Goal: Task Accomplishment & Management: Use online tool/utility

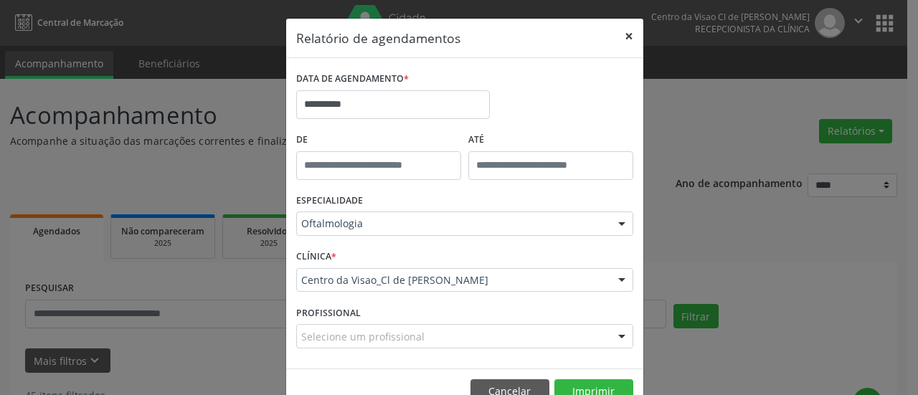
click at [621, 35] on button "×" at bounding box center [628, 36] width 29 height 35
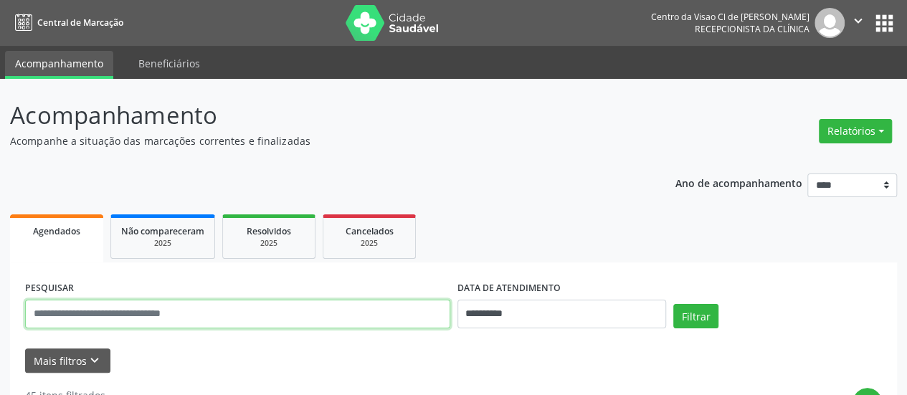
click at [128, 310] on input "text" at bounding box center [237, 314] width 425 height 29
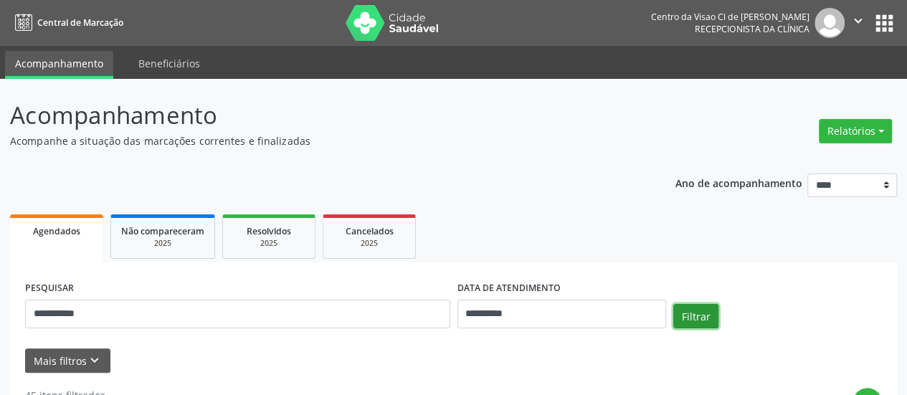
click at [695, 315] on button "Filtrar" at bounding box center [695, 316] width 45 height 24
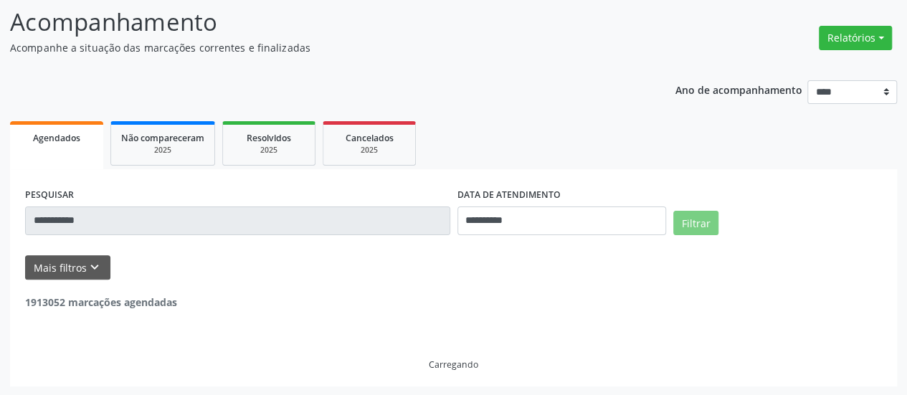
scroll to position [47, 0]
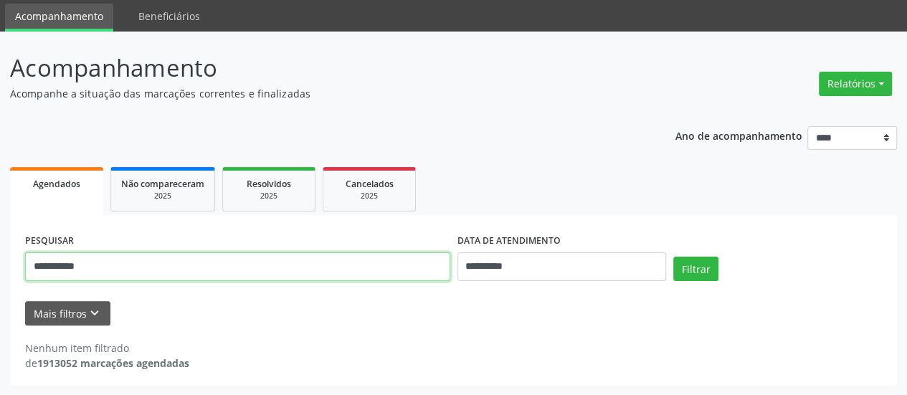
click at [148, 269] on input "**********" at bounding box center [237, 266] width 425 height 29
type input "*********"
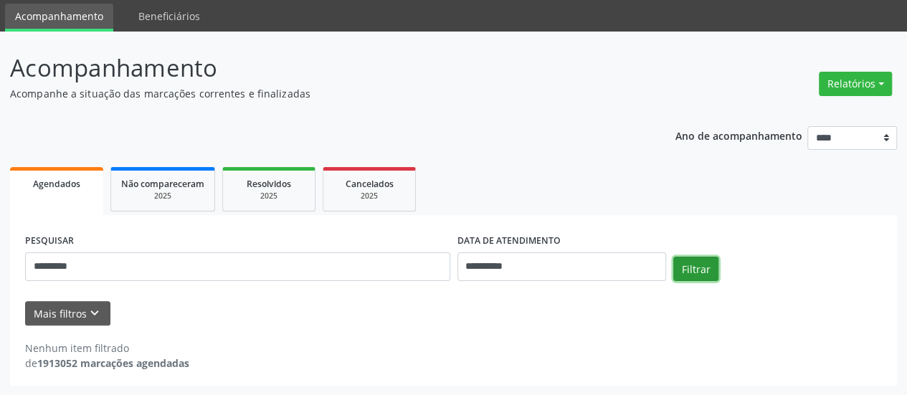
click at [710, 263] on button "Filtrar" at bounding box center [695, 269] width 45 height 24
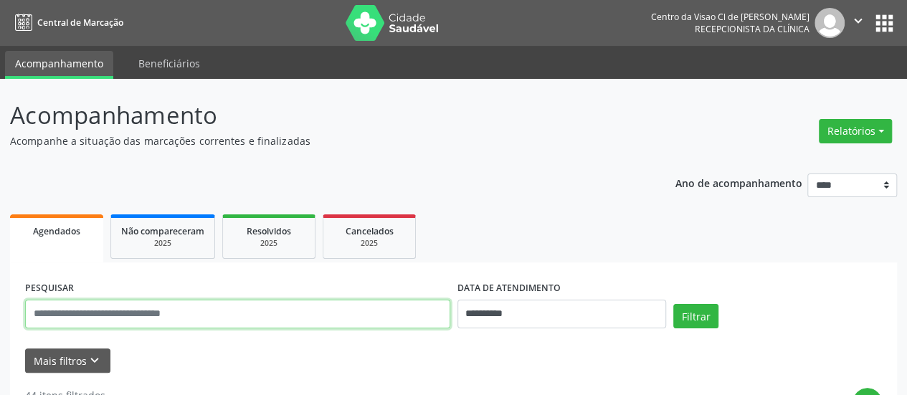
click at [129, 318] on input "text" at bounding box center [237, 314] width 425 height 29
type input "*******"
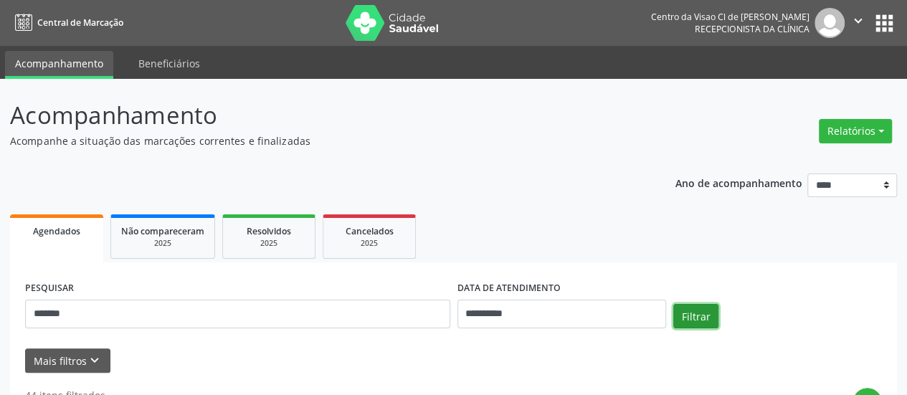
click at [687, 315] on button "Filtrar" at bounding box center [695, 316] width 45 height 24
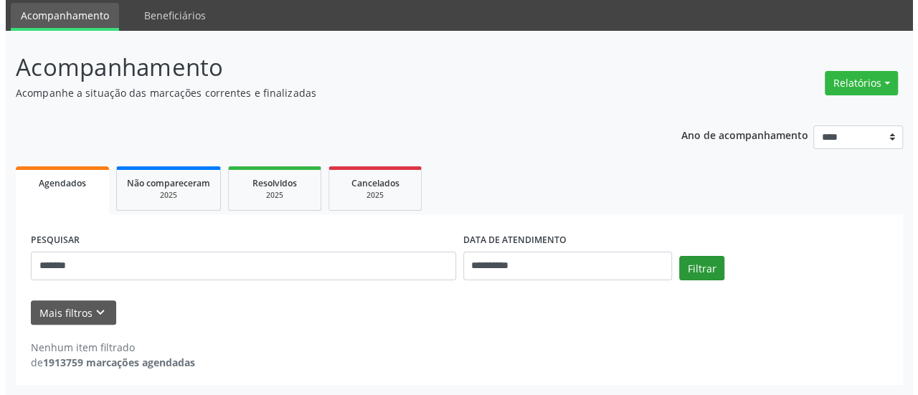
scroll to position [47, 0]
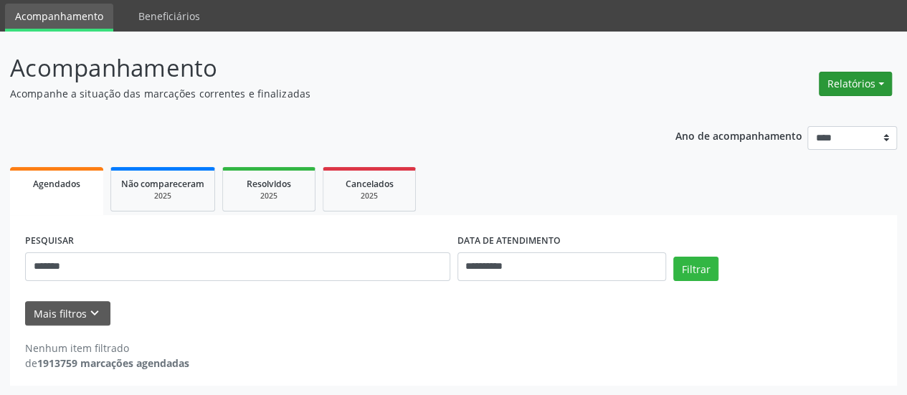
click at [832, 75] on button "Relatórios" at bounding box center [855, 84] width 73 height 24
click at [787, 111] on link "Agendamentos" at bounding box center [815, 114] width 154 height 20
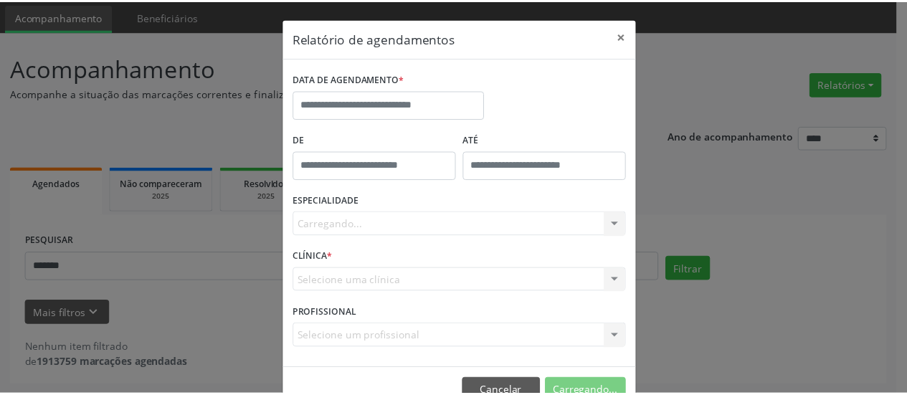
scroll to position [0, 0]
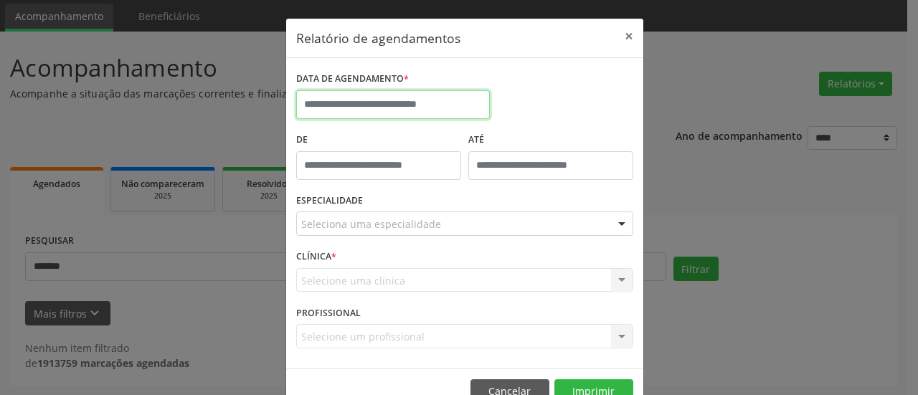
click at [414, 94] on input "text" at bounding box center [393, 104] width 194 height 29
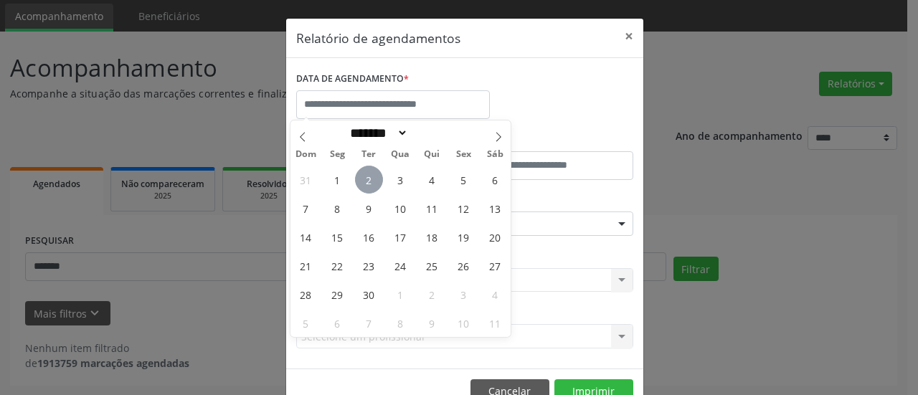
click at [364, 179] on span "2" at bounding box center [369, 180] width 28 height 28
type input "**********"
click at [364, 179] on span "2" at bounding box center [369, 180] width 28 height 28
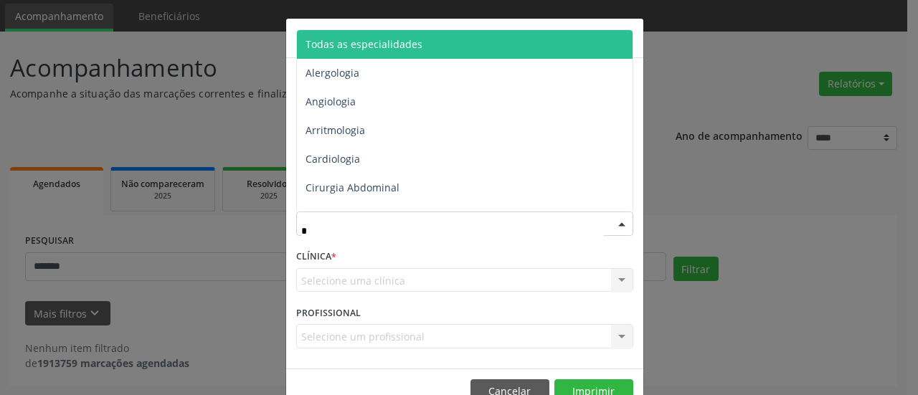
type input "**"
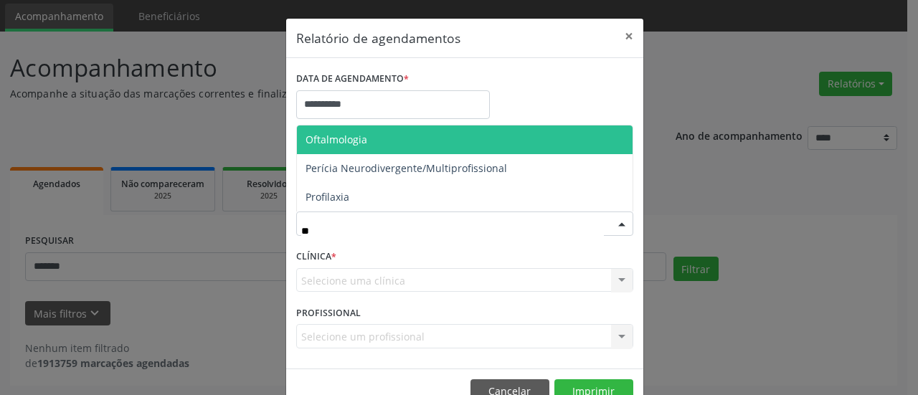
click at [358, 141] on span "Oftalmologia" at bounding box center [336, 140] width 62 height 14
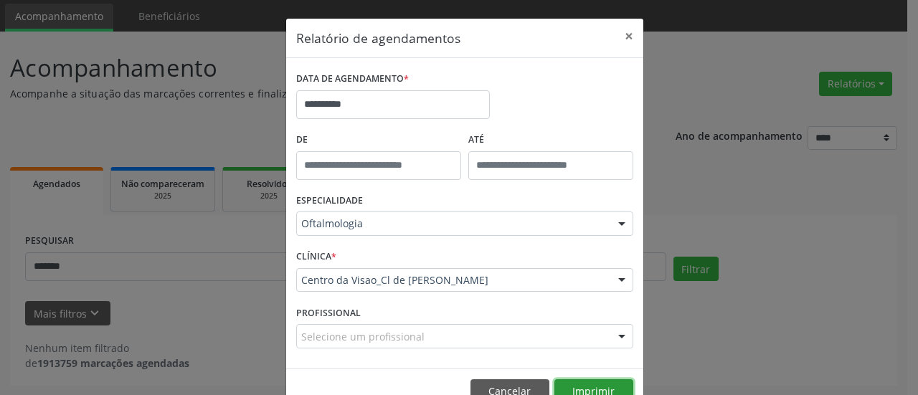
click at [585, 381] on button "Imprimir" at bounding box center [593, 391] width 79 height 24
click at [622, 36] on button "×" at bounding box center [628, 36] width 29 height 35
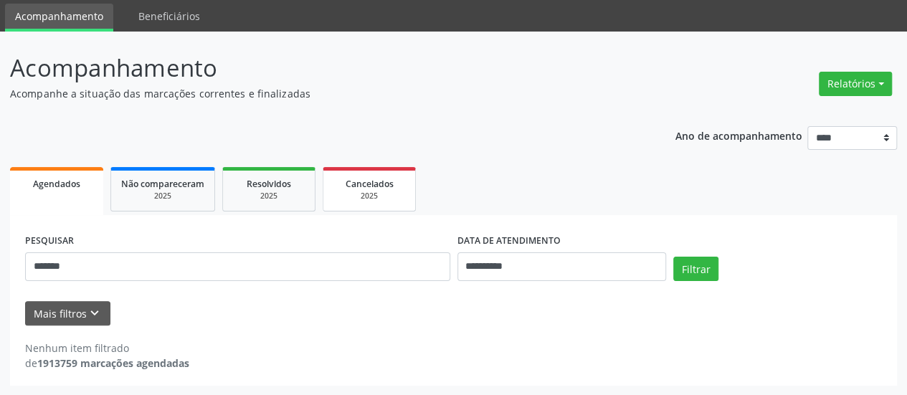
click at [356, 189] on link "Cancelados 2025" at bounding box center [369, 189] width 93 height 44
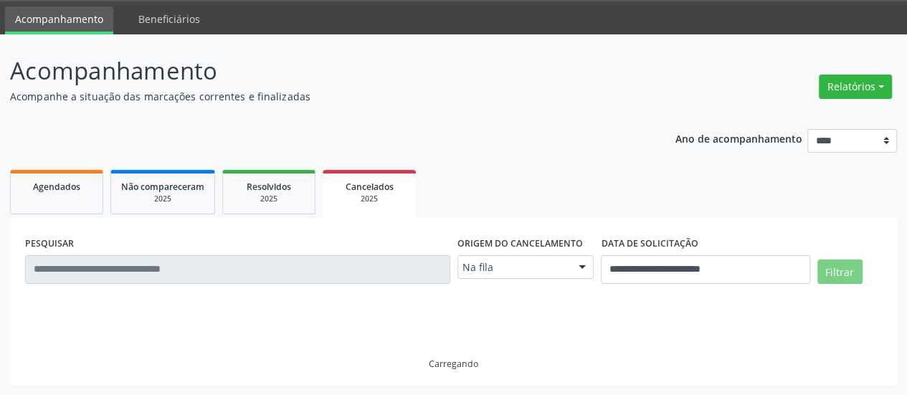
scroll to position [13, 0]
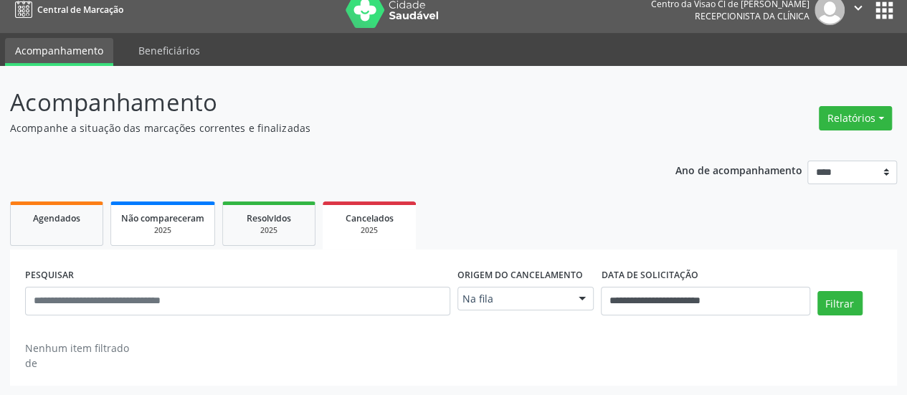
click at [140, 226] on div "2025" at bounding box center [162, 230] width 83 height 11
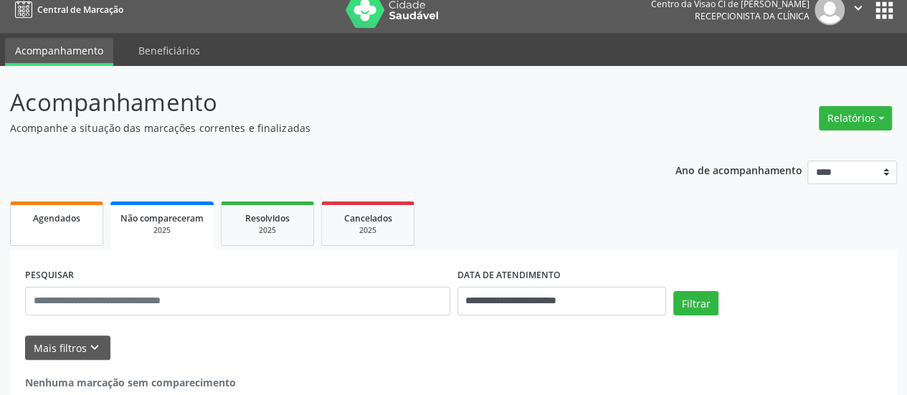
click at [50, 232] on link "Agendados" at bounding box center [56, 223] width 93 height 44
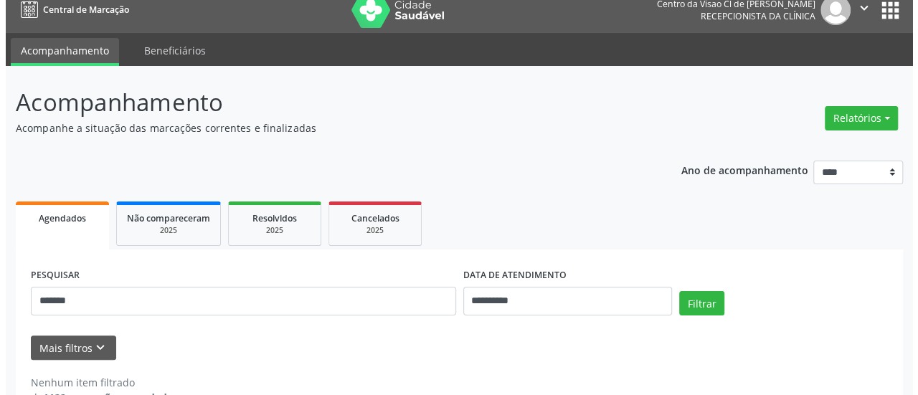
scroll to position [14, 0]
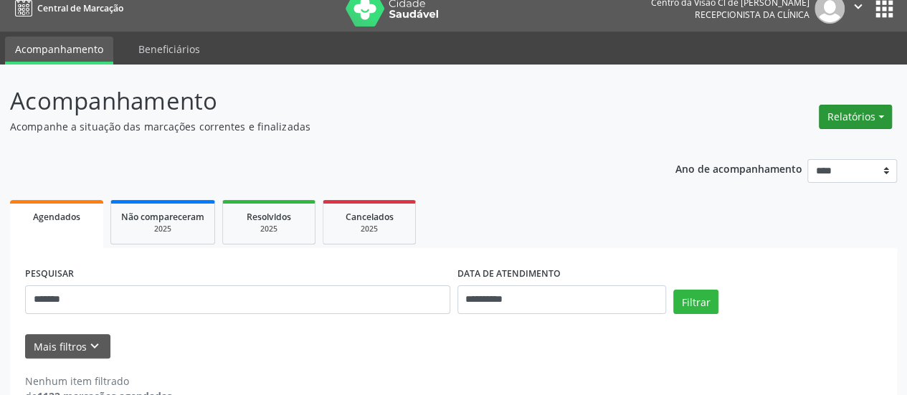
click at [845, 115] on button "Relatórios" at bounding box center [855, 117] width 73 height 24
click at [784, 153] on link "Agendamentos" at bounding box center [815, 147] width 154 height 20
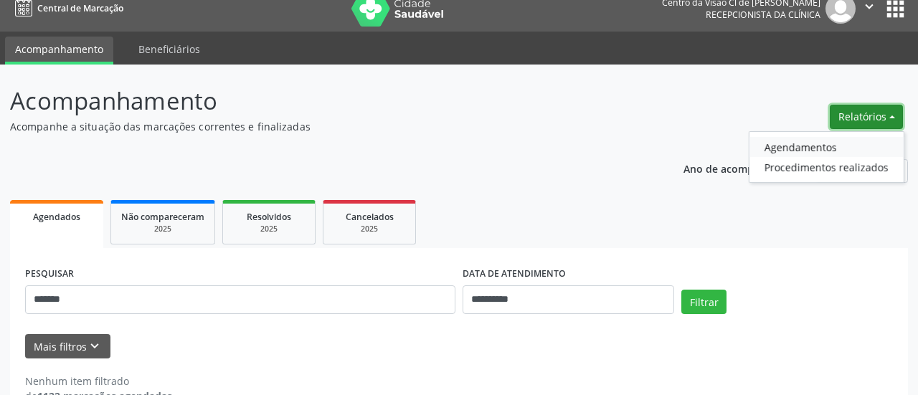
select select "*"
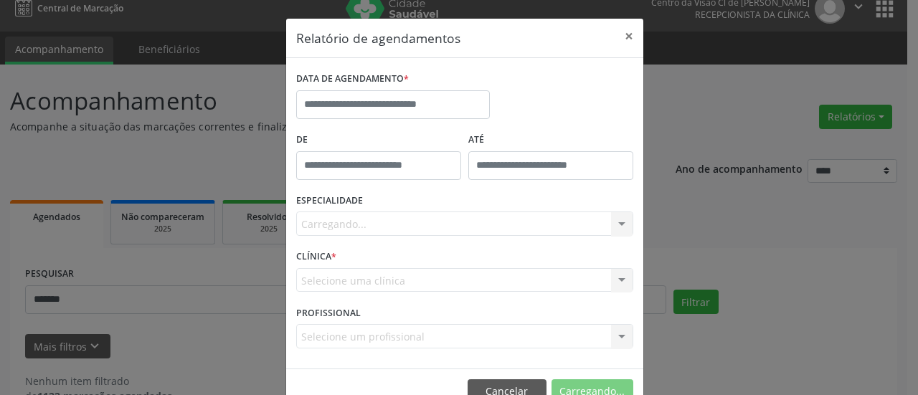
scroll to position [0, 0]
click at [417, 105] on input "text" at bounding box center [393, 104] width 194 height 29
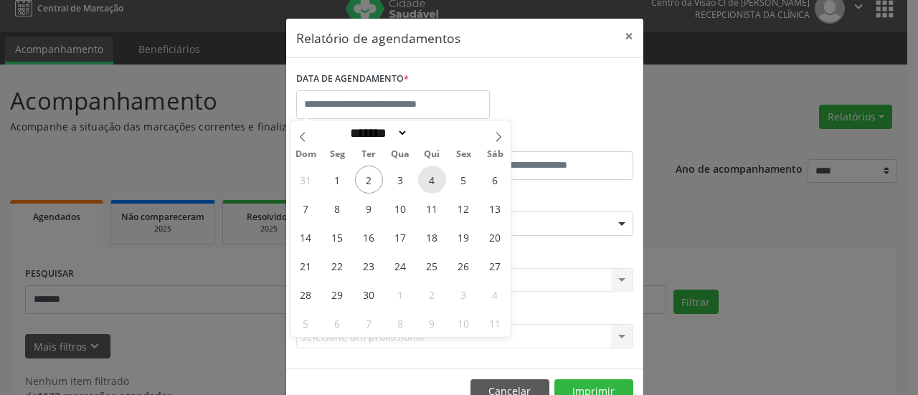
click at [426, 173] on span "4" at bounding box center [432, 180] width 28 height 28
type input "**********"
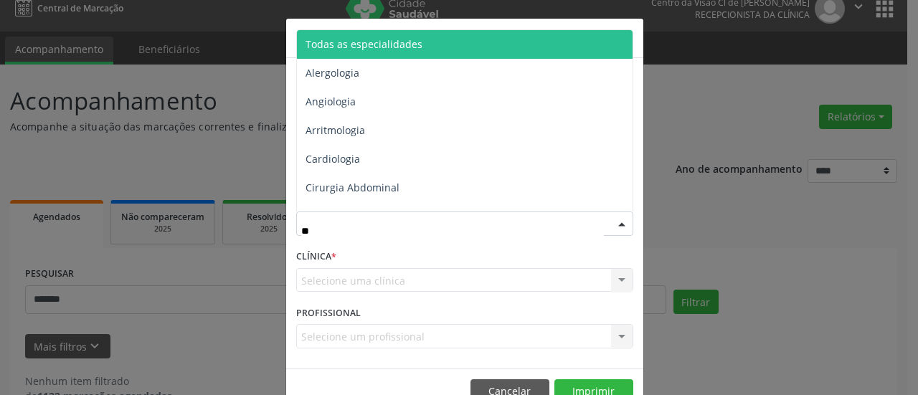
type input "***"
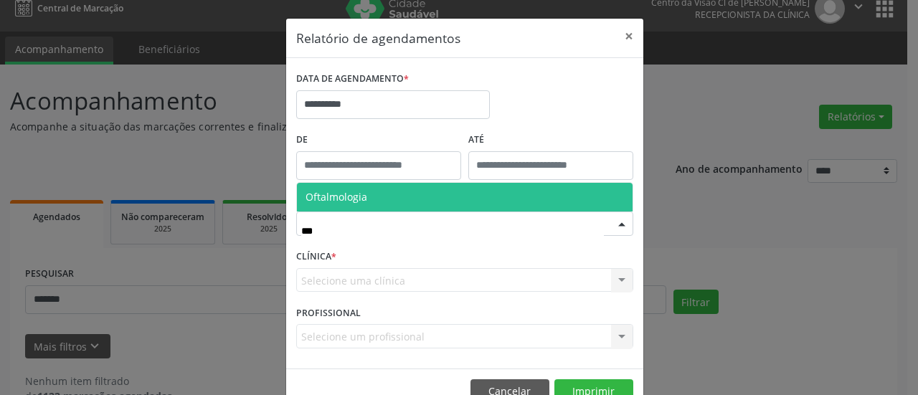
click at [328, 196] on span "Oftalmologia" at bounding box center [336, 197] width 62 height 14
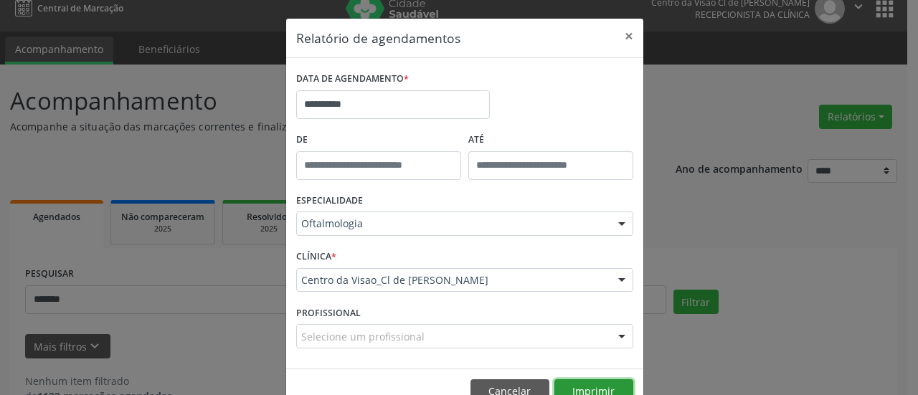
click at [592, 379] on button "Imprimir" at bounding box center [593, 391] width 79 height 24
